Goal: Task Accomplishment & Management: Use online tool/utility

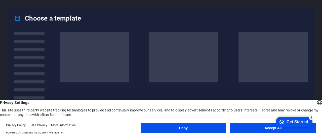
click at [258, 130] on button "Accept All" at bounding box center [273, 128] width 86 height 10
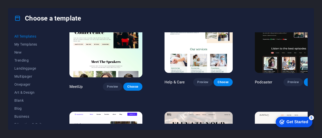
scroll to position [323, 0]
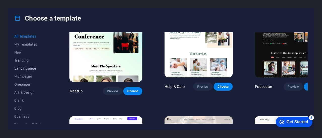
click at [27, 69] on span "Landingpage" at bounding box center [30, 69] width 33 height 4
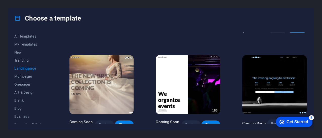
scroll to position [729, 0]
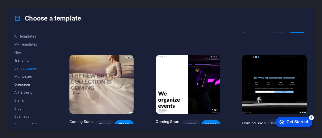
click at [24, 85] on span "Onepager" at bounding box center [30, 85] width 33 height 4
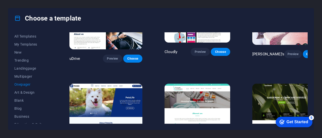
scroll to position [1578, 0]
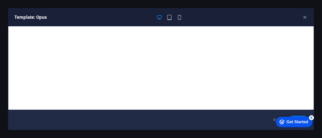
click at [300, 122] on div "Get Started" at bounding box center [297, 122] width 22 height 5
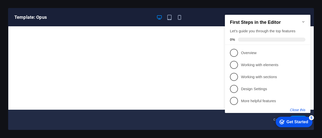
click at [294, 110] on button "Close this" at bounding box center [297, 110] width 15 height 4
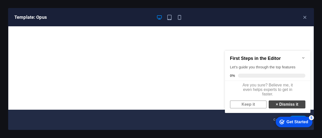
click at [275, 108] on link "× Dismiss it" at bounding box center [286, 105] width 37 height 8
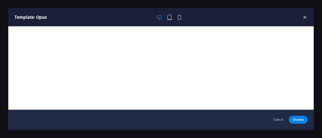
click at [303, 18] on icon "button" at bounding box center [305, 18] width 6 height 6
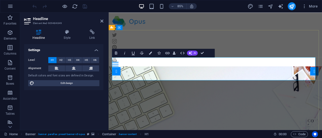
drag, startPoint x: 198, startPoint y: 80, endPoint x: 332, endPoint y: 85, distance: 134.5
